Goal: Information Seeking & Learning: Learn about a topic

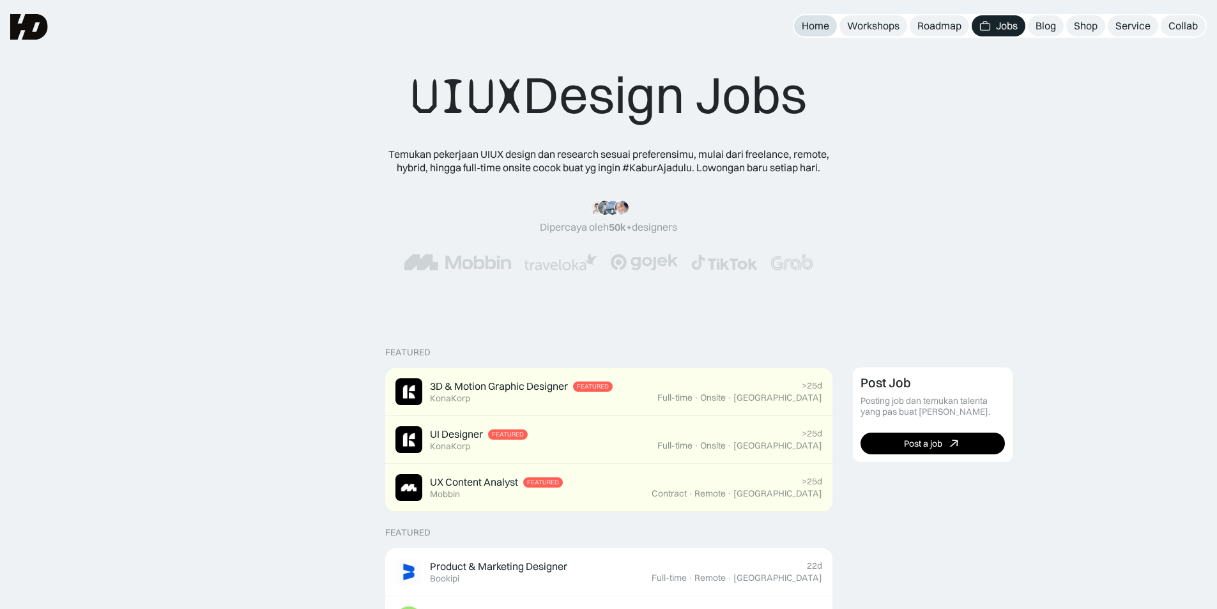
click at [812, 29] on div "Home" at bounding box center [815, 25] width 27 height 13
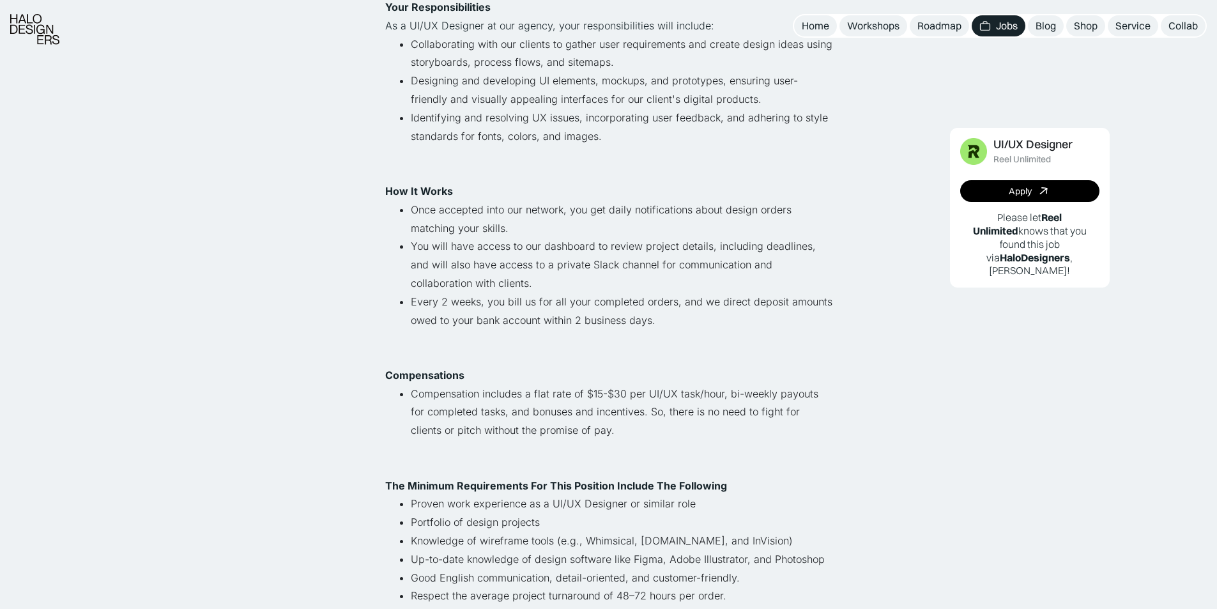
scroll to position [447, 0]
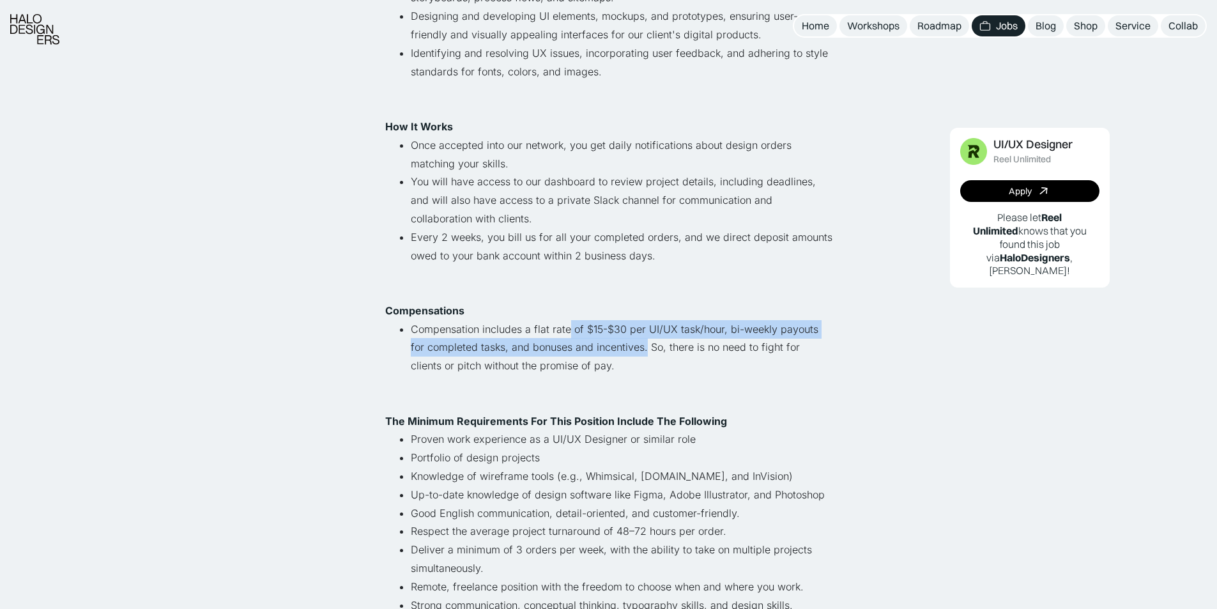
drag, startPoint x: 569, startPoint y: 324, endPoint x: 630, endPoint y: 356, distance: 68.9
click at [630, 356] on li "Compensation includes a flat rate of $15-$30 per UI/UX task/hour, bi-weekly pay…" at bounding box center [622, 356] width 422 height 73
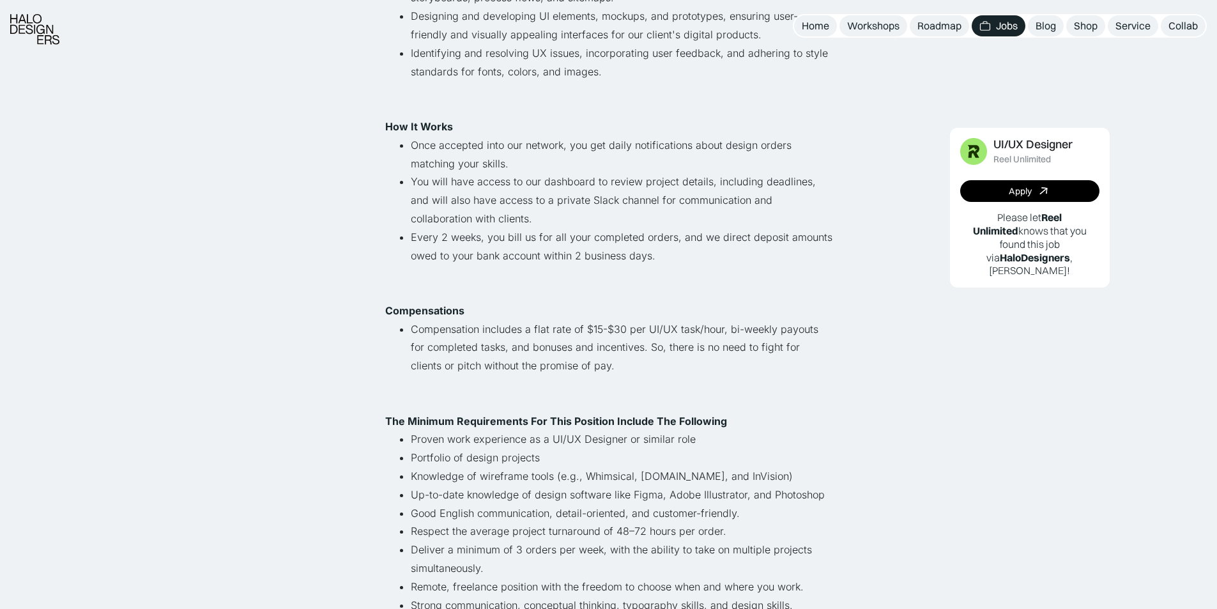
click at [625, 363] on li "Compensation includes a flat rate of $15-$30 per UI/UX task/hour, bi-weekly pay…" at bounding box center [622, 356] width 422 height 73
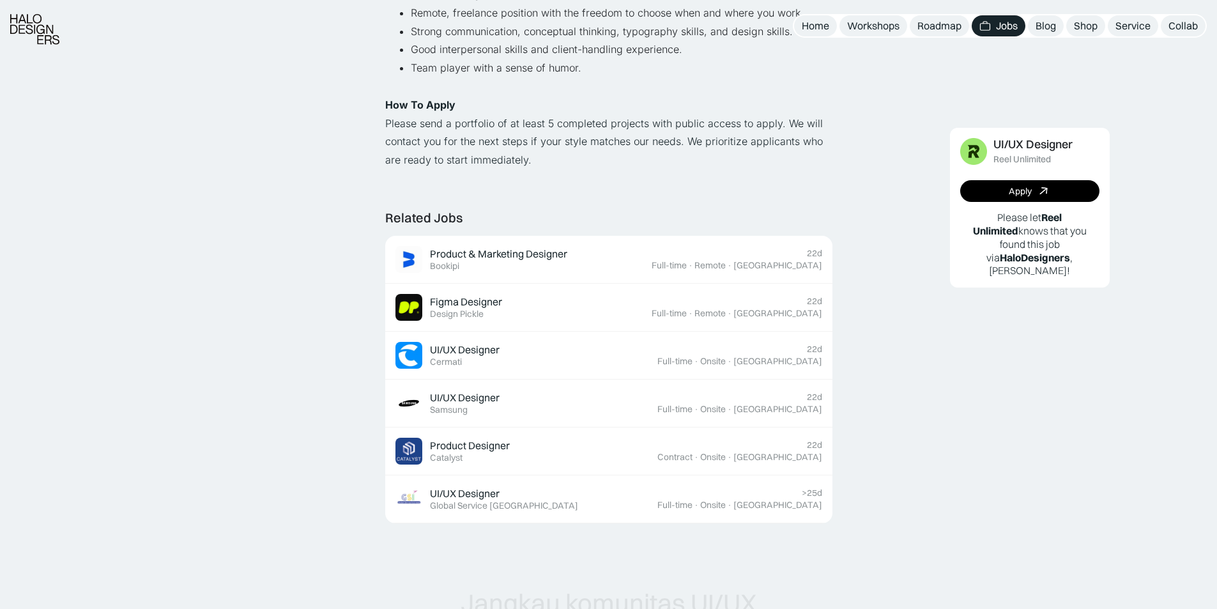
scroll to position [1022, 0]
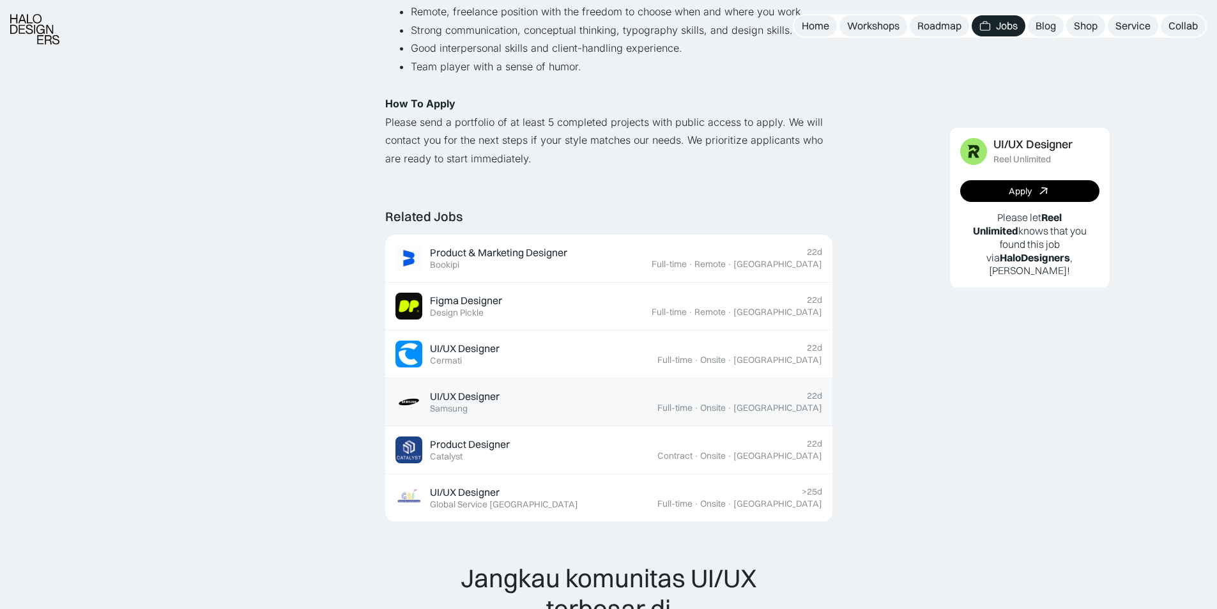
click at [533, 412] on div "UI/UX Designer Featured Samsung" at bounding box center [526, 401] width 262 height 27
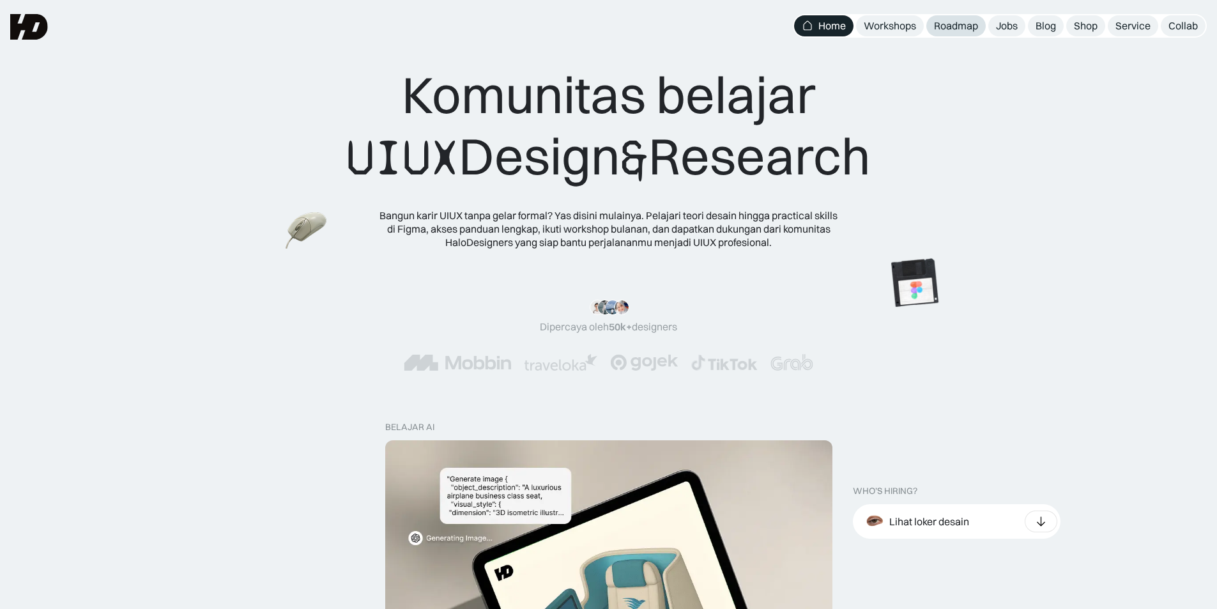
click at [940, 26] on div "Roadmap" at bounding box center [956, 25] width 44 height 13
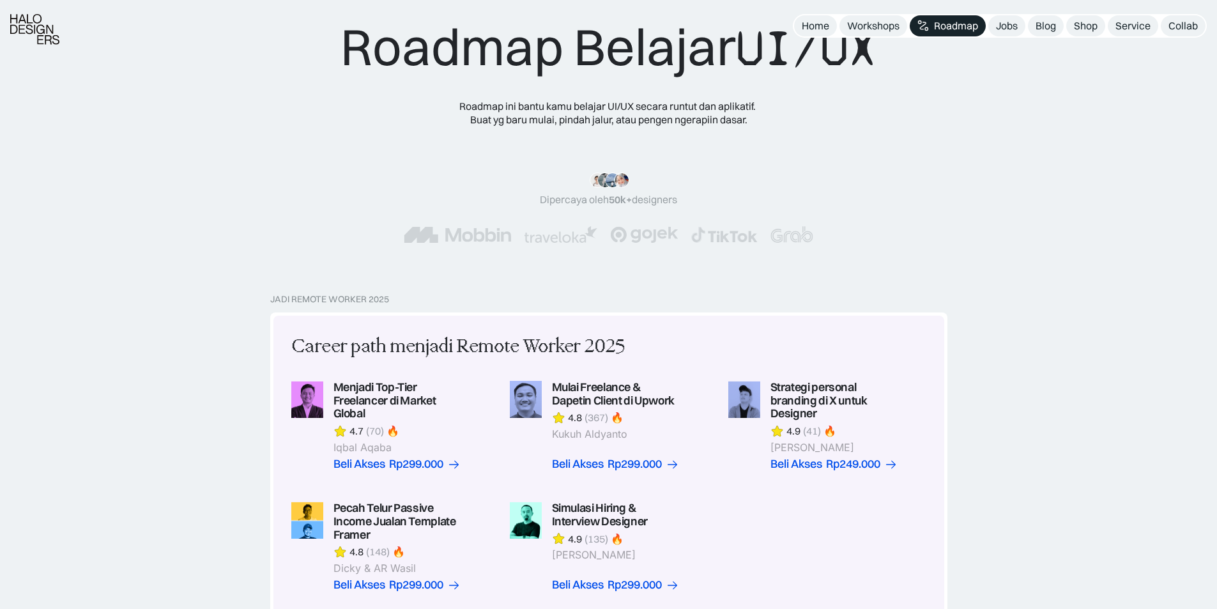
scroll to position [128, 0]
